Goal: Communication & Community: Answer question/provide support

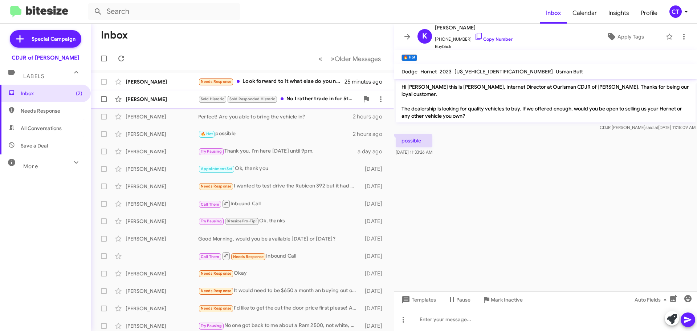
click at [300, 102] on div "Sold Historic Sold Responded Historic No I rather trade in for 5th gen 2024" at bounding box center [278, 99] width 161 height 8
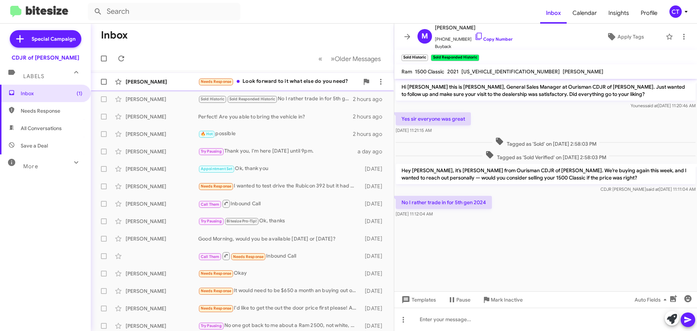
click at [303, 86] on div "Kathy Day Needs Response Look forward to it what else do you need? 25 minutes a…" at bounding box center [243, 81] width 292 height 15
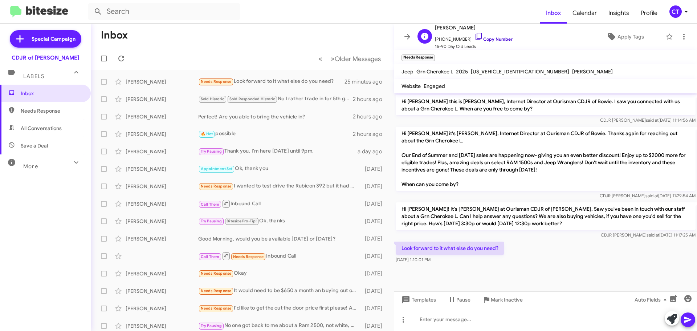
click at [475, 36] on icon at bounding box center [479, 36] width 9 height 9
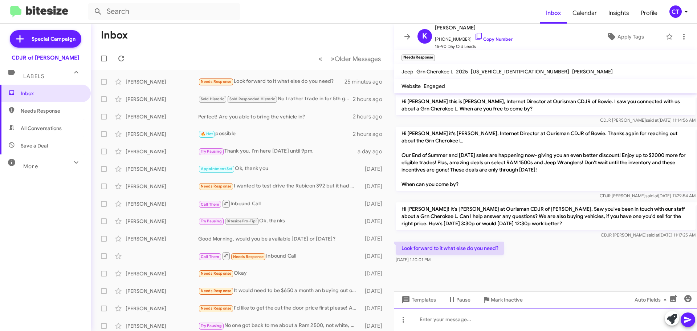
click at [439, 321] on div at bounding box center [545, 319] width 303 height 23
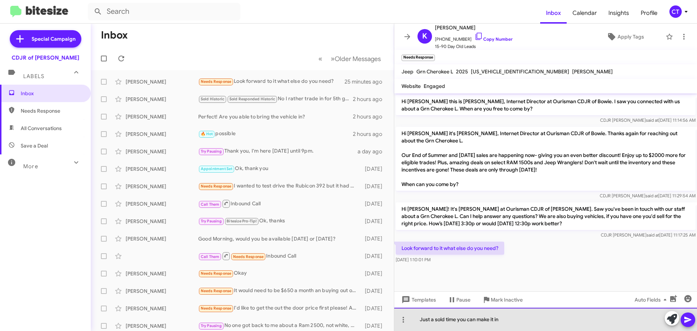
click at [442, 317] on div "Just a sold time you can make it in" at bounding box center [545, 319] width 303 height 23
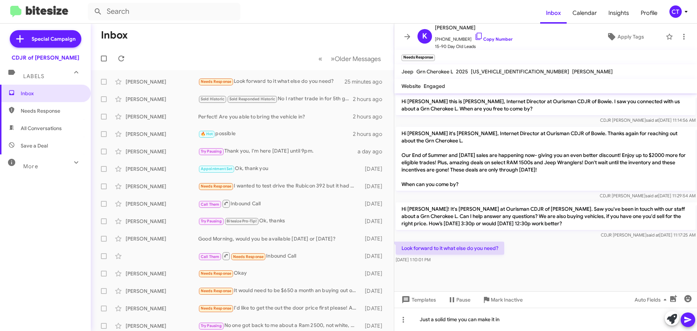
click at [690, 323] on icon at bounding box center [688, 319] width 9 height 9
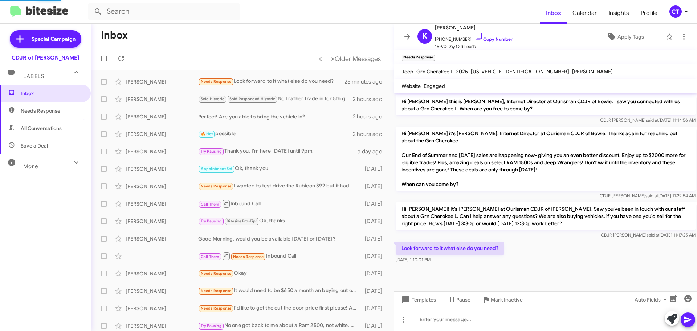
scroll to position [7, 0]
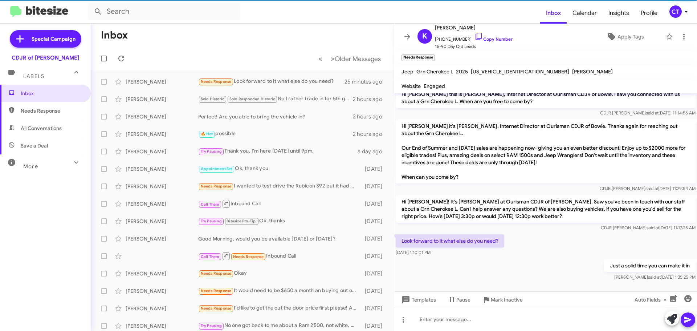
click at [672, 17] on div "CT" at bounding box center [676, 11] width 12 height 12
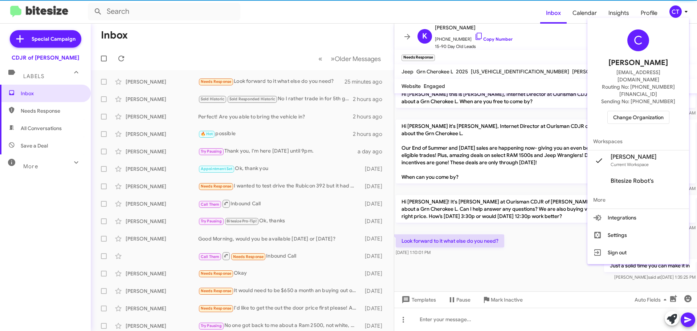
click at [646, 111] on span "Change Organization" at bounding box center [638, 117] width 50 height 12
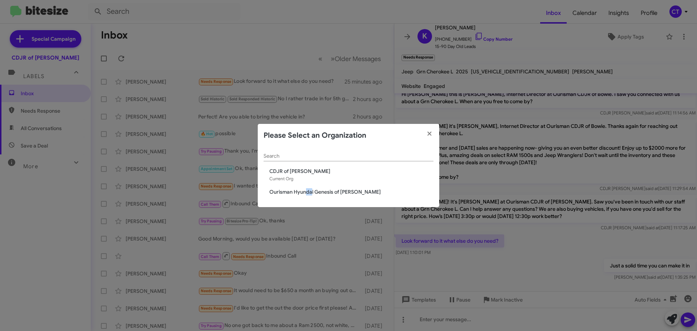
drag, startPoint x: 311, startPoint y: 186, endPoint x: 299, endPoint y: 206, distance: 23.7
click at [304, 199] on div "Search CDJR of Bowie Current Org Ourisman Hyundai Genesis of Bowie" at bounding box center [349, 177] width 182 height 60
click at [301, 194] on span "Ourisman Hyundai Genesis of [PERSON_NAME]" at bounding box center [351, 191] width 164 height 7
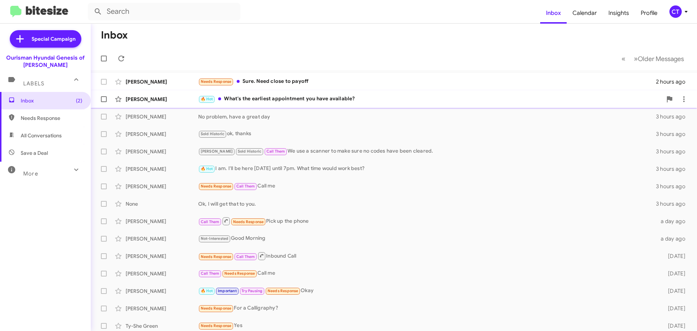
click at [270, 102] on div "🔥 Hot What's the earliest appointment you have available?" at bounding box center [430, 99] width 464 height 8
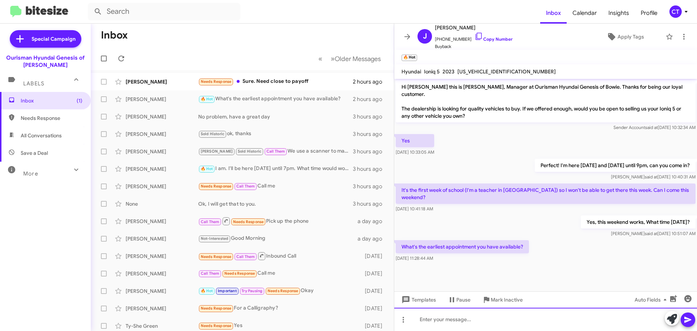
click at [444, 323] on div at bounding box center [545, 319] width 303 height 23
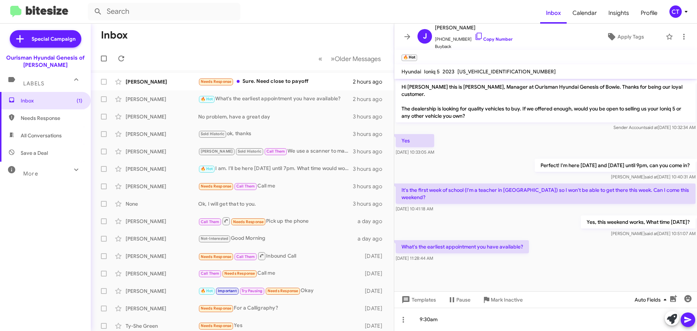
drag, startPoint x: 688, startPoint y: 323, endPoint x: 666, endPoint y: 304, distance: 28.6
click at [688, 323] on icon at bounding box center [688, 319] width 9 height 9
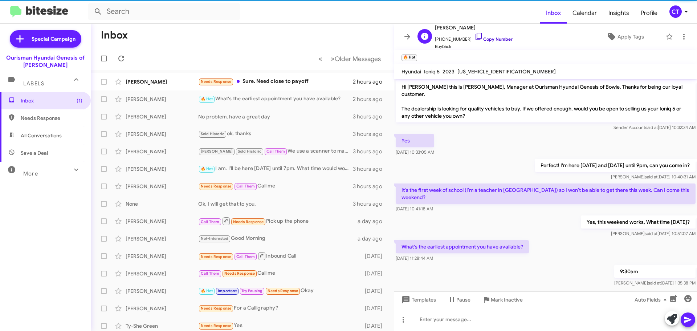
click at [475, 35] on icon at bounding box center [479, 36] width 9 height 9
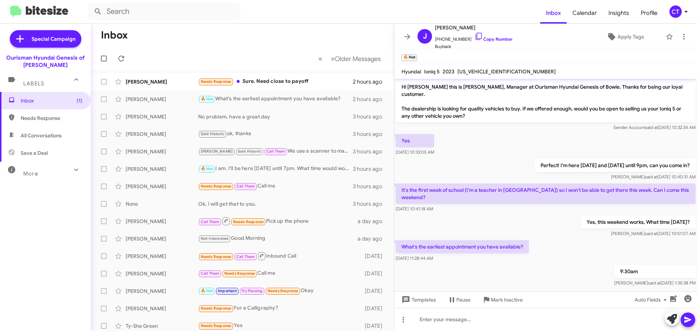
drag, startPoint x: 401, startPoint y: 231, endPoint x: 442, endPoint y: 246, distance: 43.2
click at [442, 247] on div "What's the earliest appointment you have available? [DATE] 11:28:44 AM" at bounding box center [462, 251] width 133 height 22
copy div "What's the earliest appointment you have available? [DATE] 11:28:44 AM"
click at [288, 85] on div "Needs Response Sure. Need close to payoff" at bounding box center [278, 81] width 161 height 8
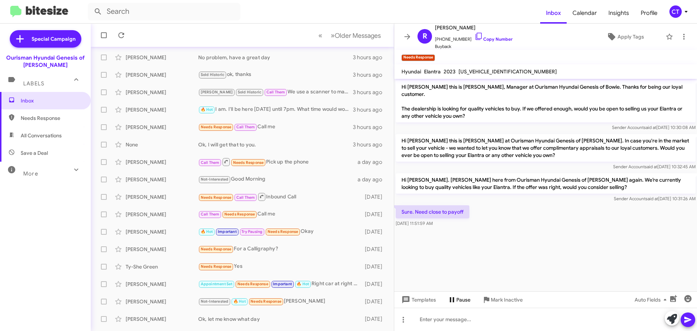
scroll to position [91, 0]
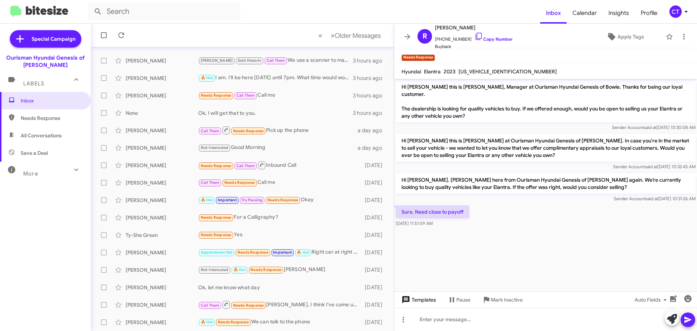
click at [441, 293] on button "Templates" at bounding box center [418, 299] width 48 height 13
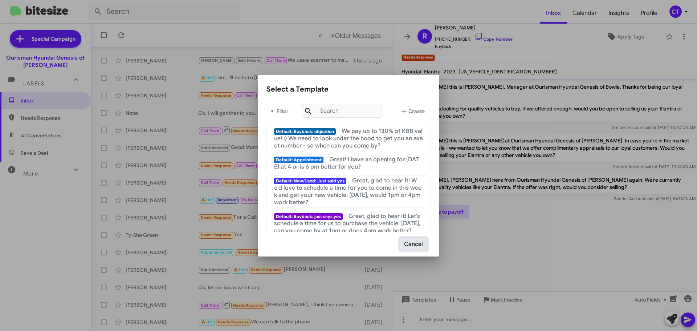
click at [419, 246] on button "Cancel" at bounding box center [414, 244] width 28 height 14
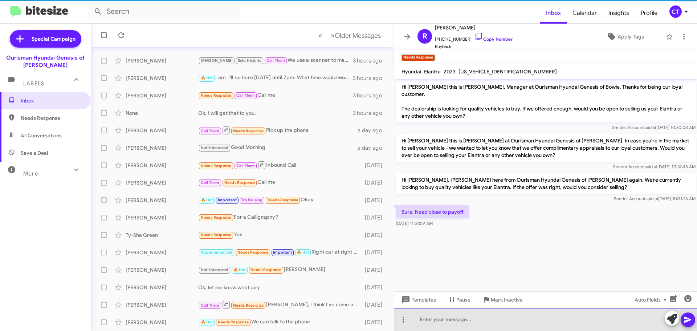
click at [442, 320] on div at bounding box center [545, 319] width 303 height 23
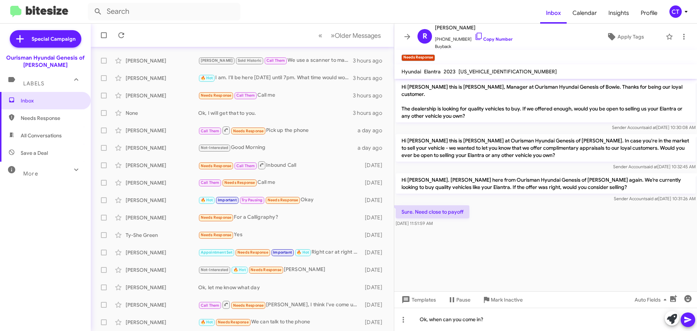
click at [687, 319] on icon at bounding box center [688, 320] width 7 height 6
